Goal: Navigation & Orientation: Find specific page/section

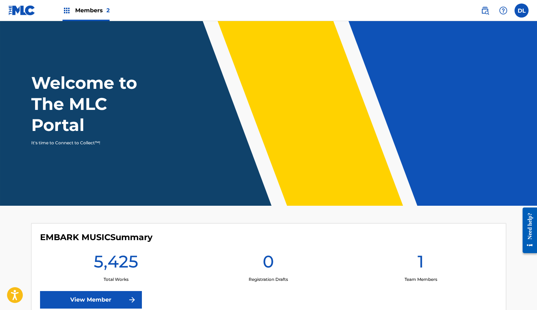
scroll to position [8, 0]
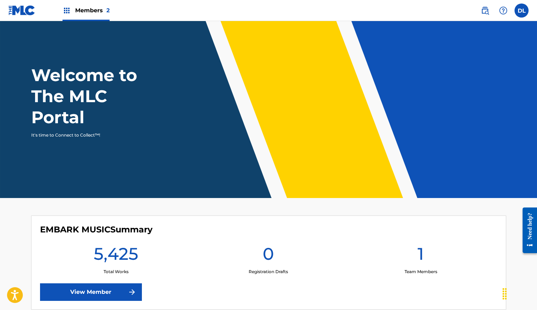
click at [82, 285] on link "View Member" at bounding box center [91, 293] width 102 height 18
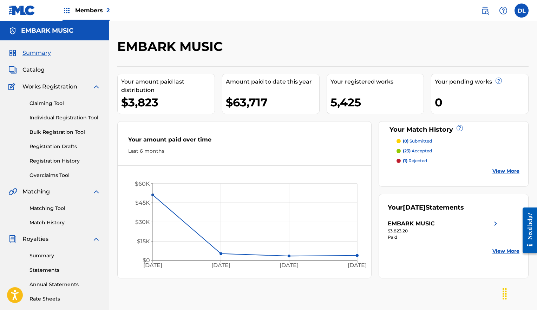
click at [51, 104] on link "Claiming Tool" at bounding box center [65, 103] width 71 height 7
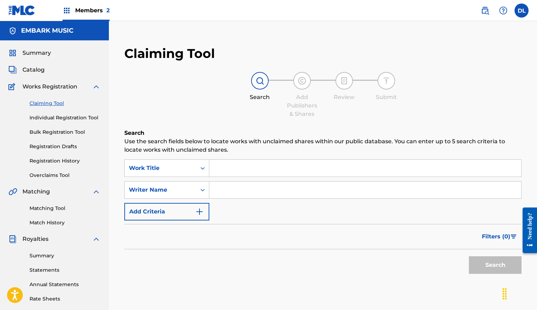
click at [35, 73] on span "Catalog" at bounding box center [33, 70] width 22 height 8
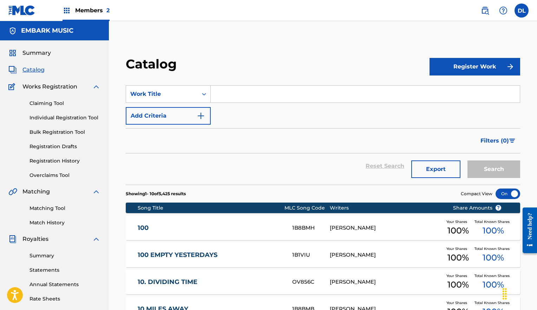
click at [40, 256] on link "Summary" at bounding box center [65, 255] width 71 height 7
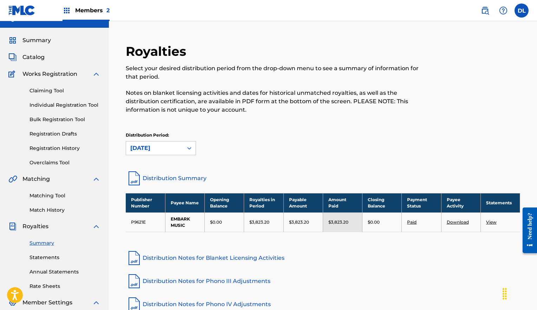
scroll to position [18, 0]
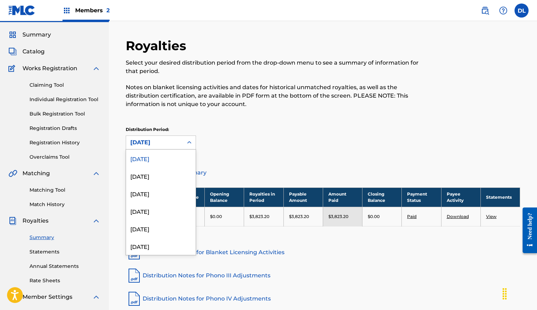
click at [186, 143] on div at bounding box center [189, 142] width 13 height 13
click at [248, 141] on div "Distribution Period: [DATE] selected, 1 of 52. 52 results available. Use Up and…" at bounding box center [323, 138] width 395 height 23
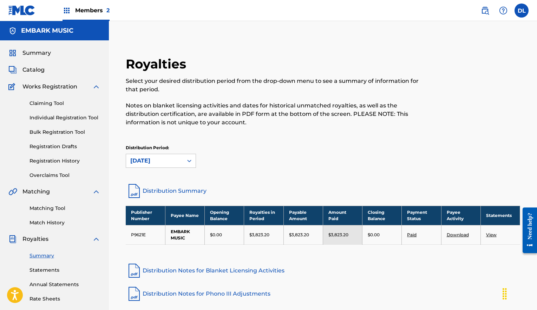
scroll to position [0, 0]
click at [517, 11] on label at bounding box center [522, 11] width 14 height 14
click at [522, 11] on input "DL [PERSON_NAME] [PERSON_NAME][EMAIL_ADDRESS][DOMAIN_NAME] Profile Log out" at bounding box center [522, 11] width 0 height 0
click at [456, 88] on p "Log out" at bounding box center [454, 87] width 17 height 6
click at [522, 11] on input "DL [PERSON_NAME] [PERSON_NAME][EMAIL_ADDRESS][DOMAIN_NAME] Profile Log out" at bounding box center [522, 11] width 0 height 0
